Goal: Check status: Check status

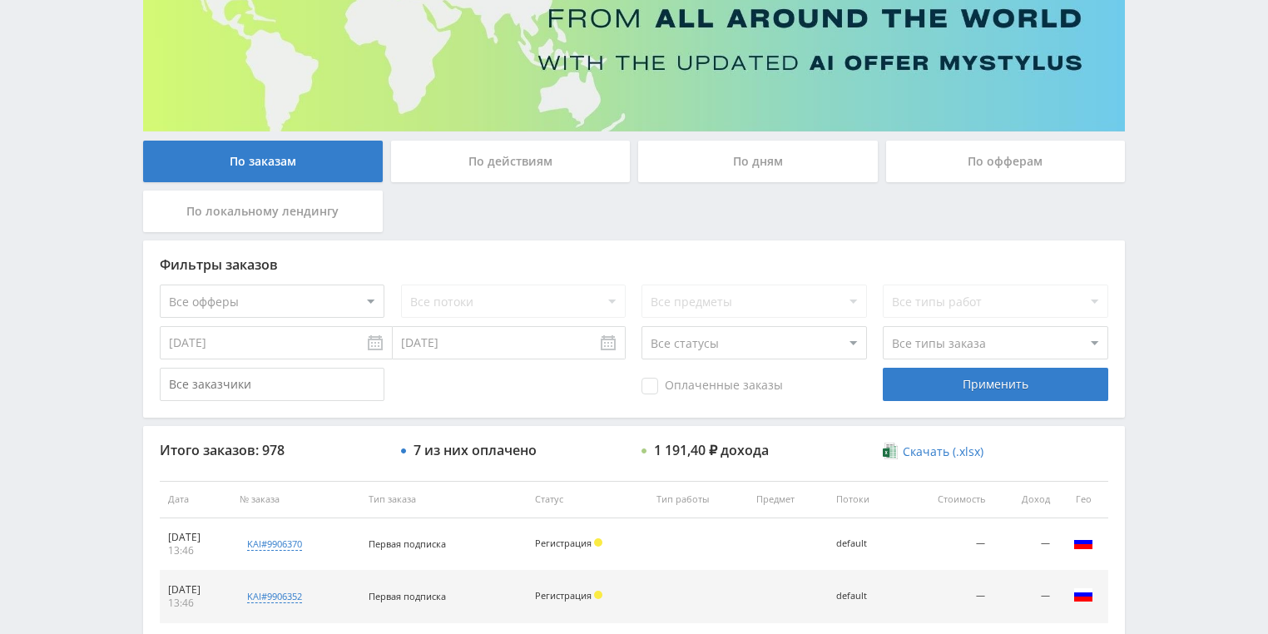
click at [499, 165] on div "По действиям" at bounding box center [511, 162] width 240 height 42
click at [0, 0] on input "По действиям" at bounding box center [0, 0] width 0 height 0
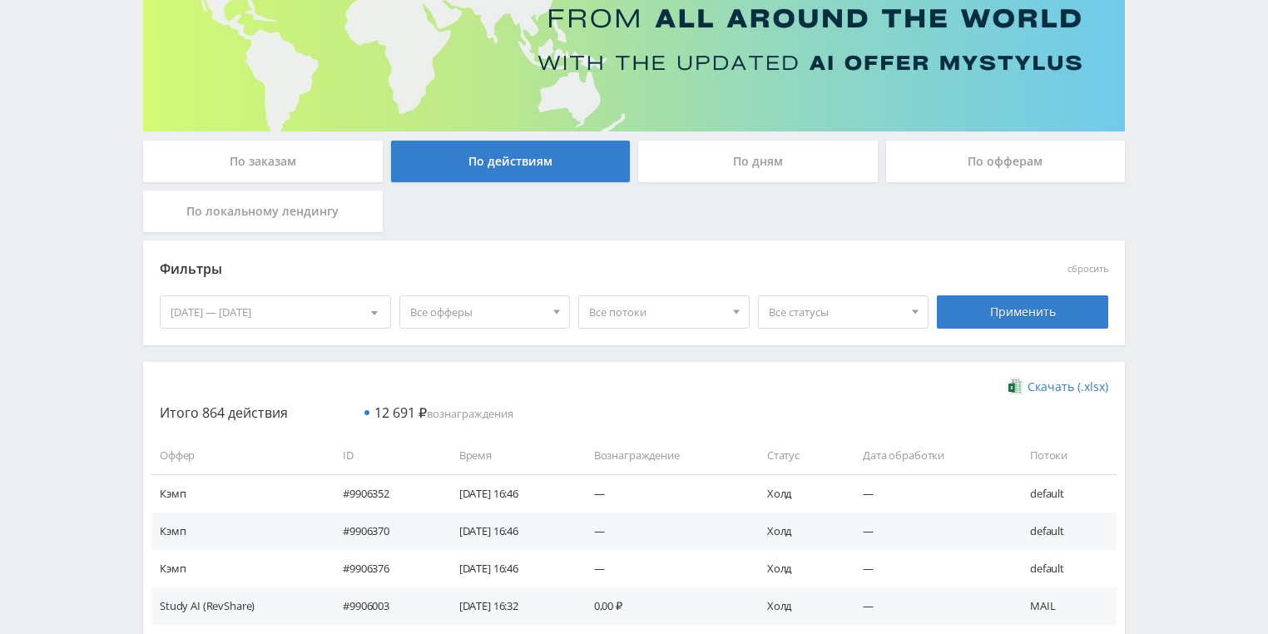
click at [743, 167] on div "По дням" at bounding box center [758, 162] width 240 height 42
click at [0, 0] on input "По дням" at bounding box center [0, 0] width 0 height 0
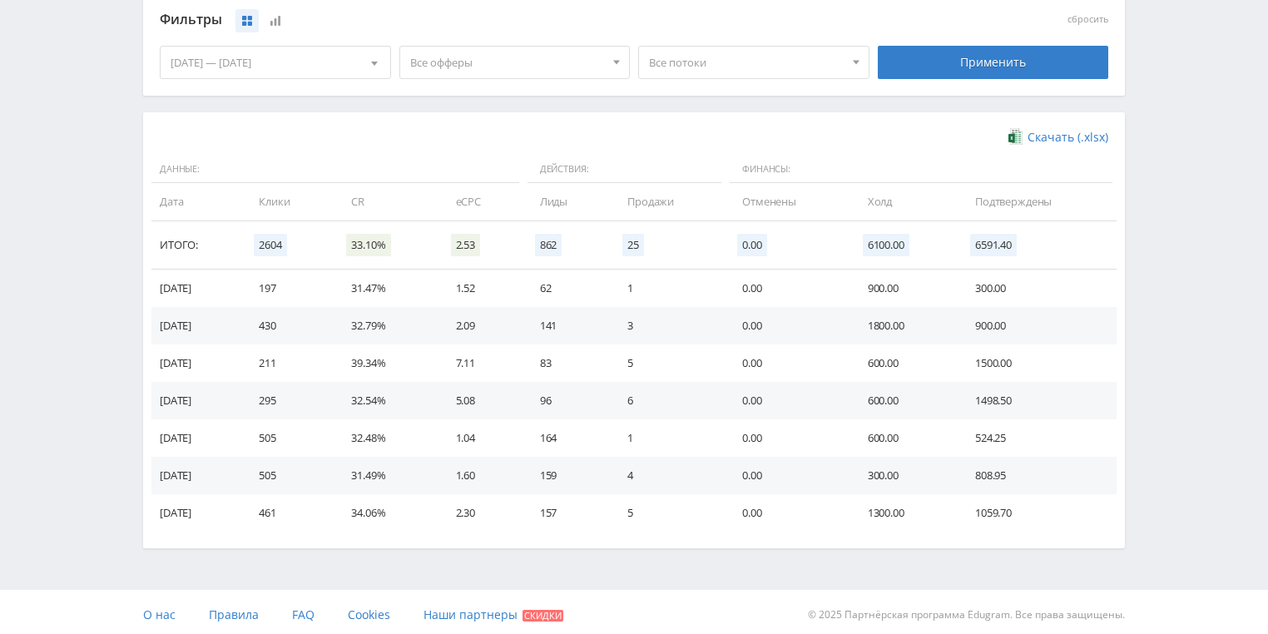
scroll to position [454, 0]
